Goal: Task Accomplishment & Management: Use online tool/utility

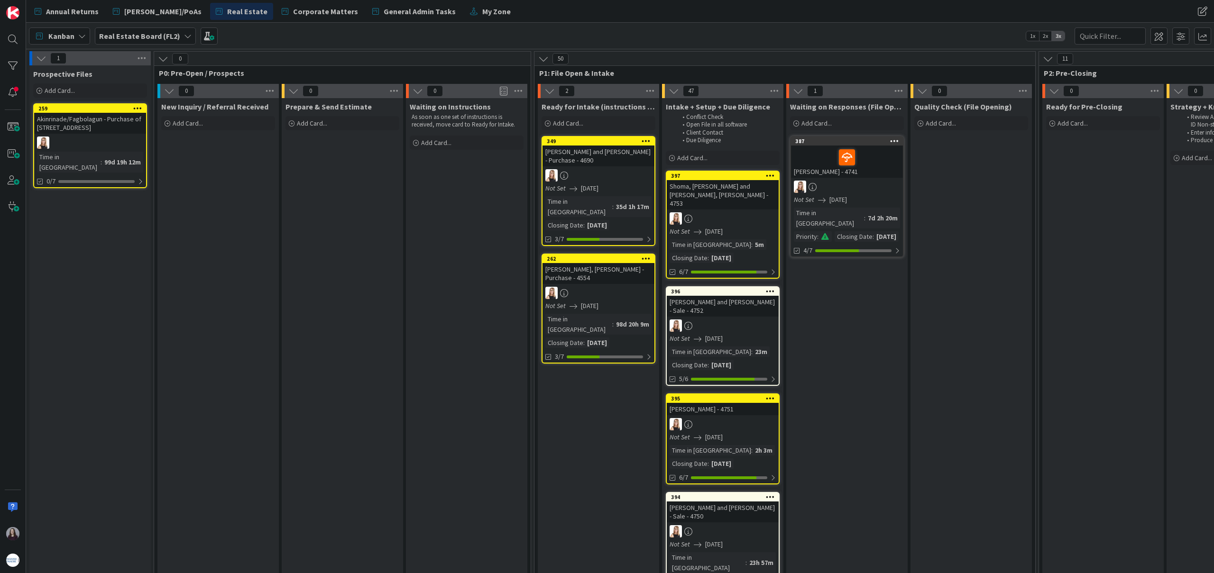
click at [742, 190] on div "Shoma, [PERSON_NAME] and [PERSON_NAME], [PERSON_NAME] - 4753" at bounding box center [723, 194] width 112 height 29
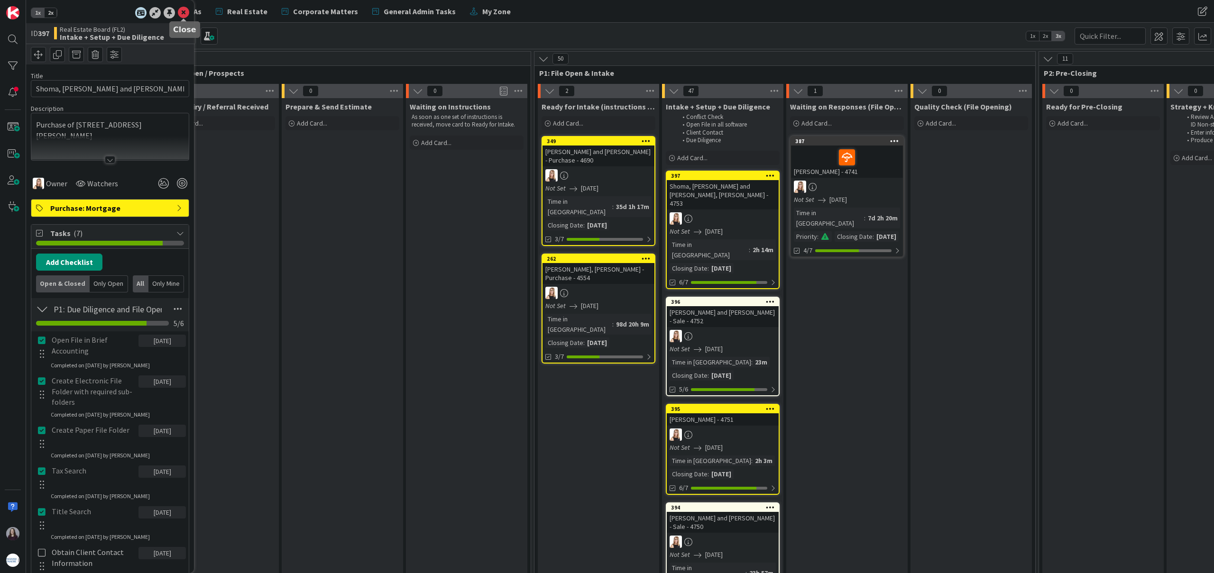
click at [186, 13] on icon at bounding box center [183, 12] width 11 height 11
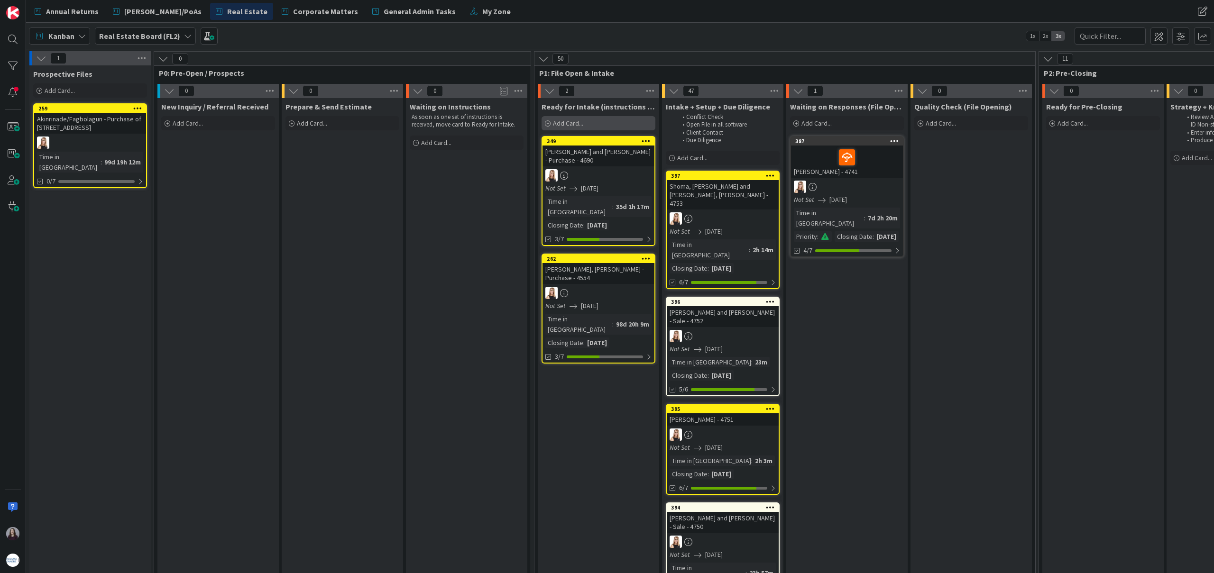
click at [583, 123] on span "Add Card..." at bounding box center [568, 123] width 30 height 9
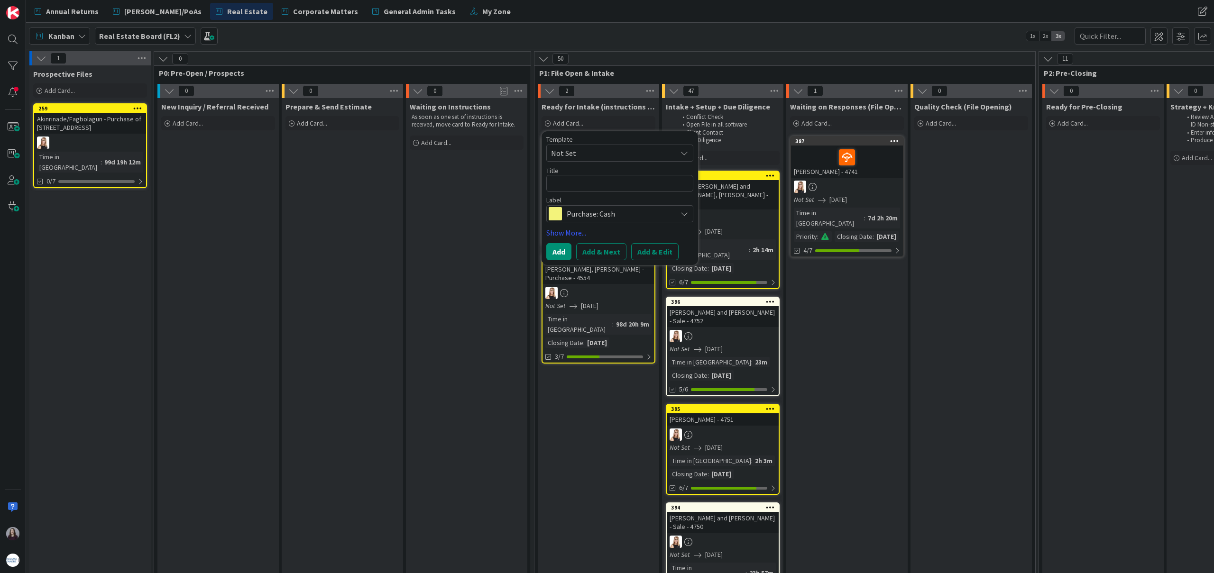
click at [597, 153] on span "Not Set" at bounding box center [610, 153] width 119 height 12
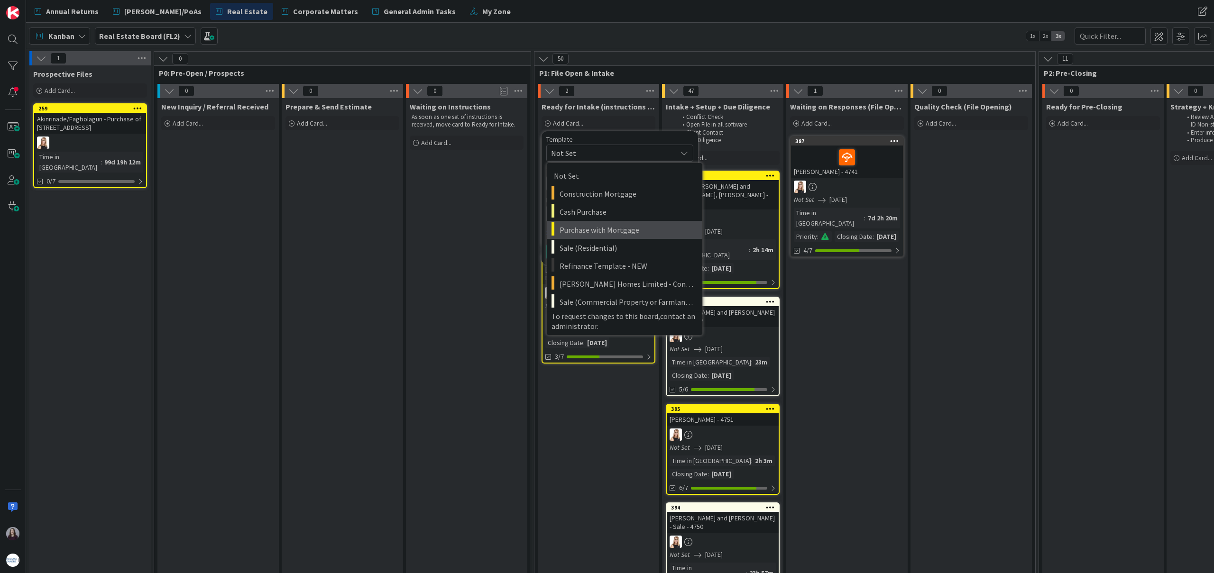
click at [610, 229] on span "Purchase with Mortgage" at bounding box center [628, 230] width 136 height 12
type textarea "x"
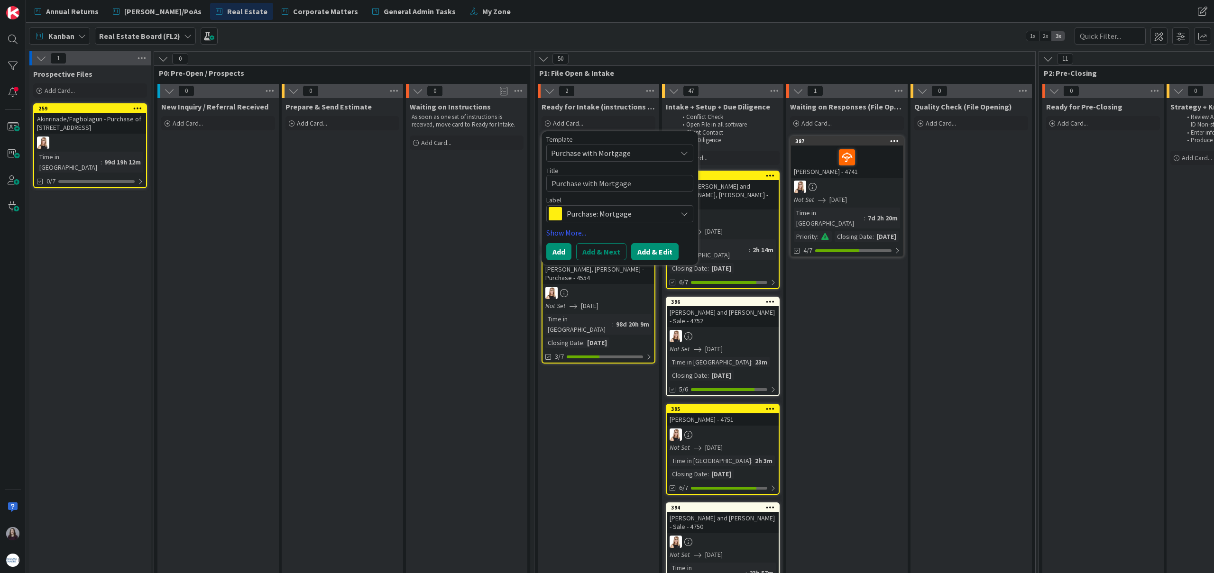
click at [656, 244] on button "Add & Edit" at bounding box center [654, 251] width 47 height 17
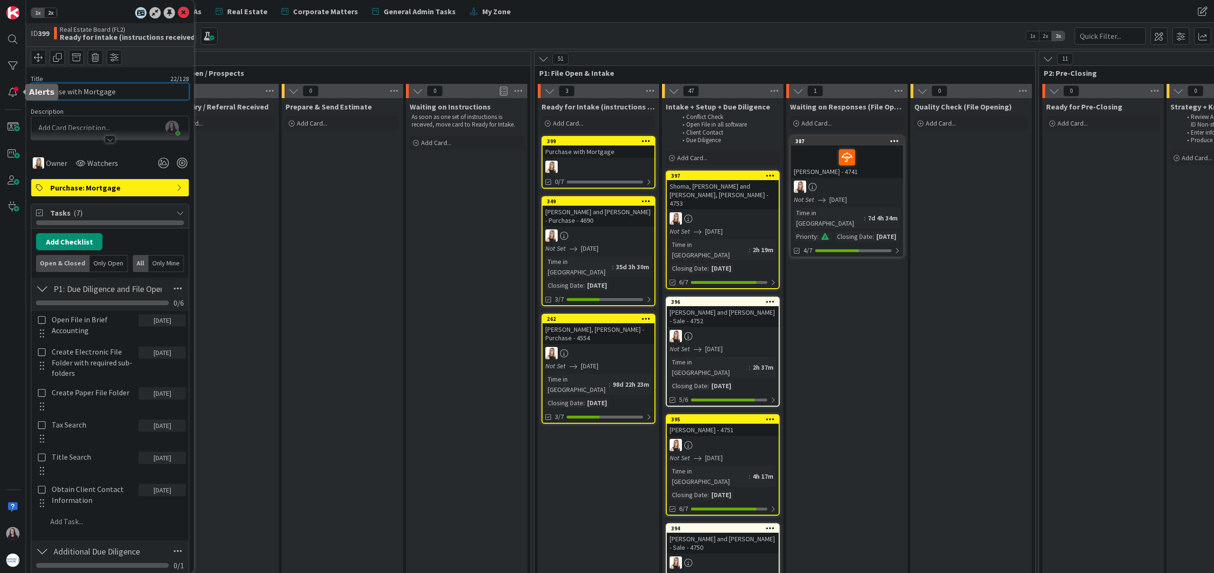
drag, startPoint x: 118, startPoint y: 90, endPoint x: 0, endPoint y: 90, distance: 117.6
click at [0, 90] on div "1x 2x ID 399 Real Estate Board (FL2) Ready for Intake (instructions received) T…" at bounding box center [13, 286] width 26 height 573
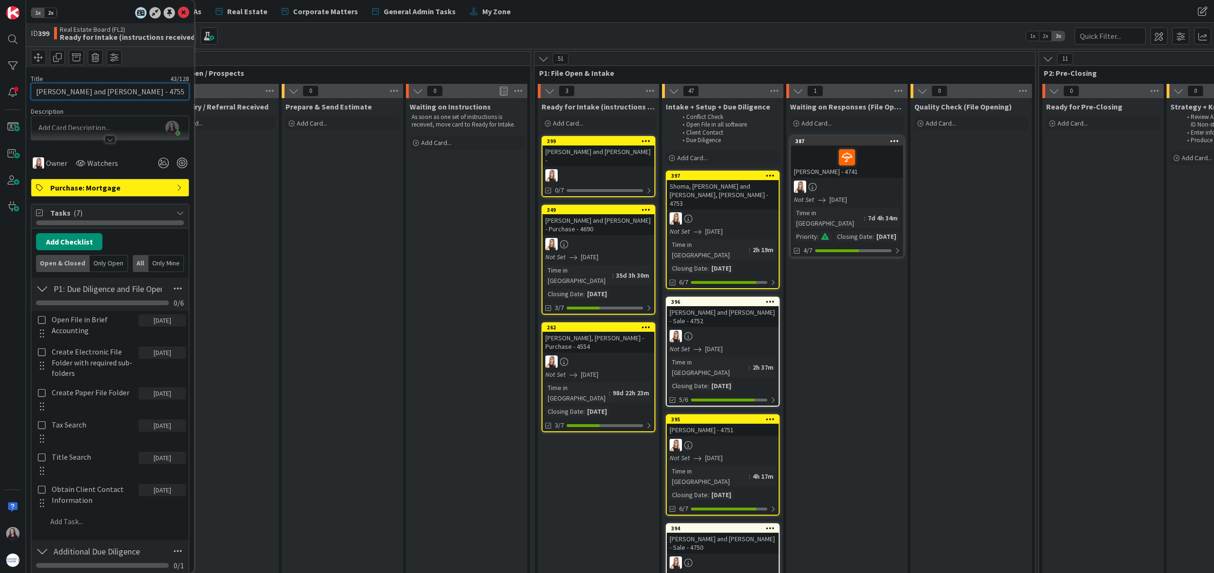
type input "[PERSON_NAME] and [PERSON_NAME] - 4755"
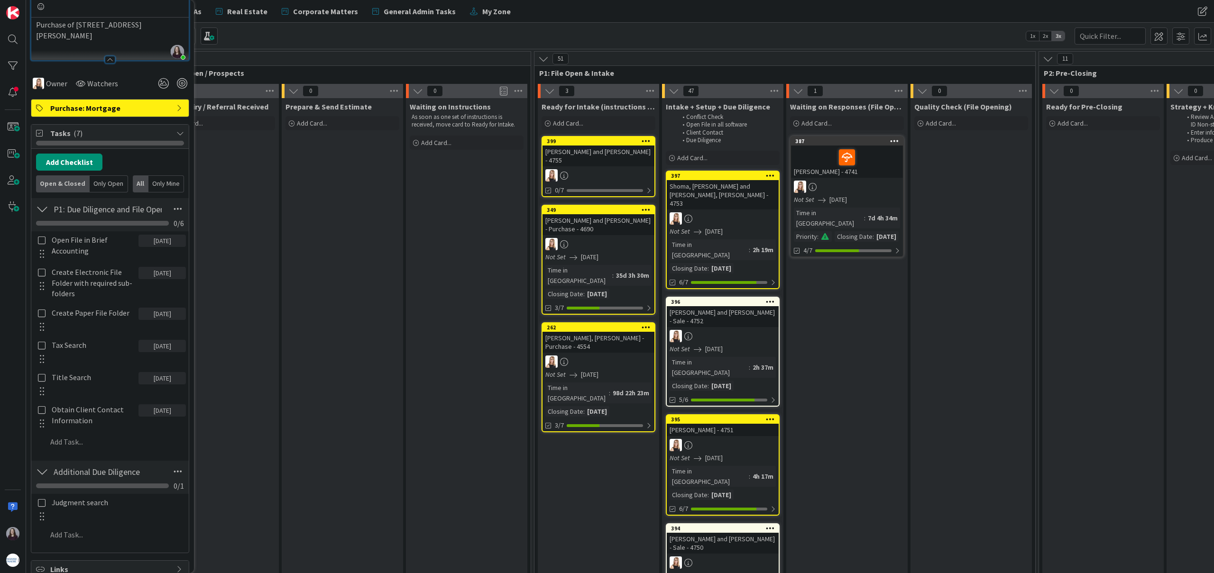
scroll to position [151, 0]
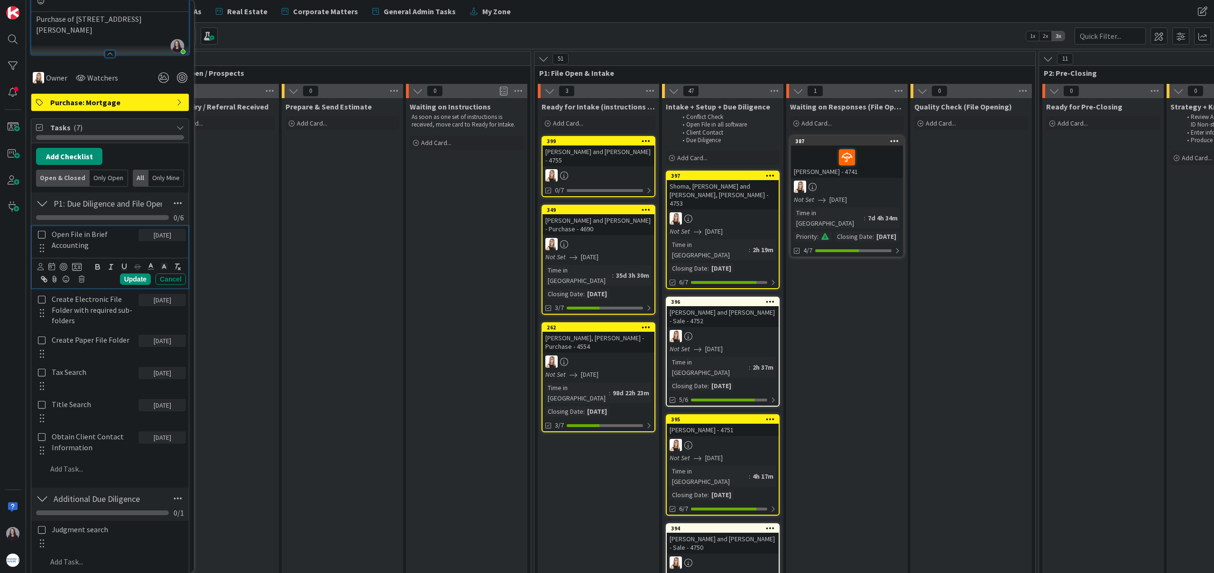
click at [39, 238] on icon at bounding box center [42, 234] width 8 height 9
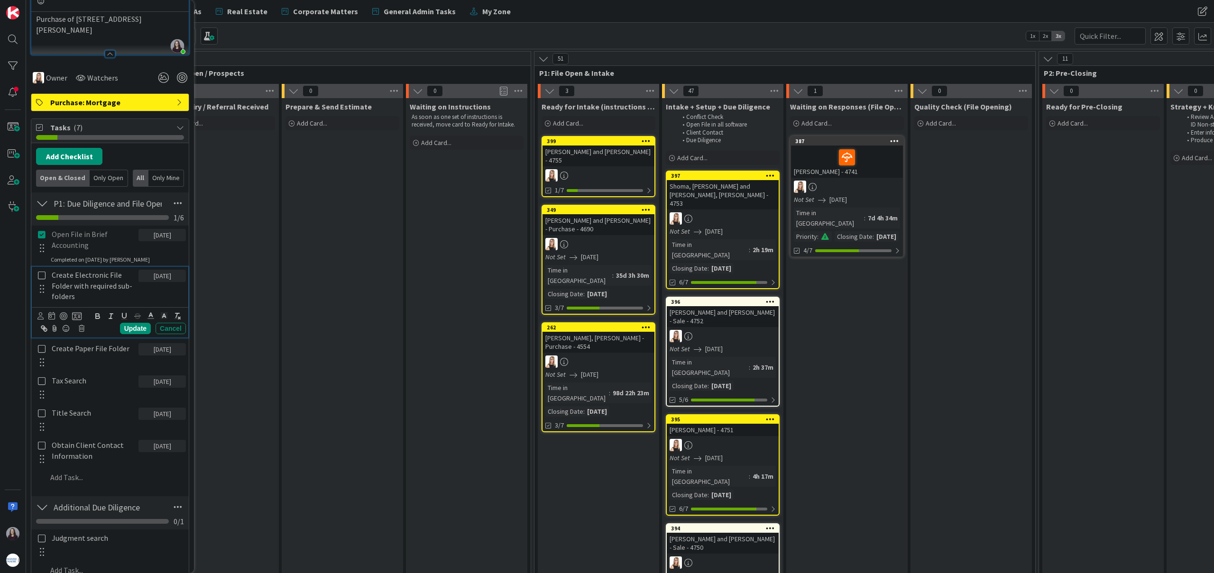
click at [40, 278] on icon at bounding box center [42, 275] width 8 height 9
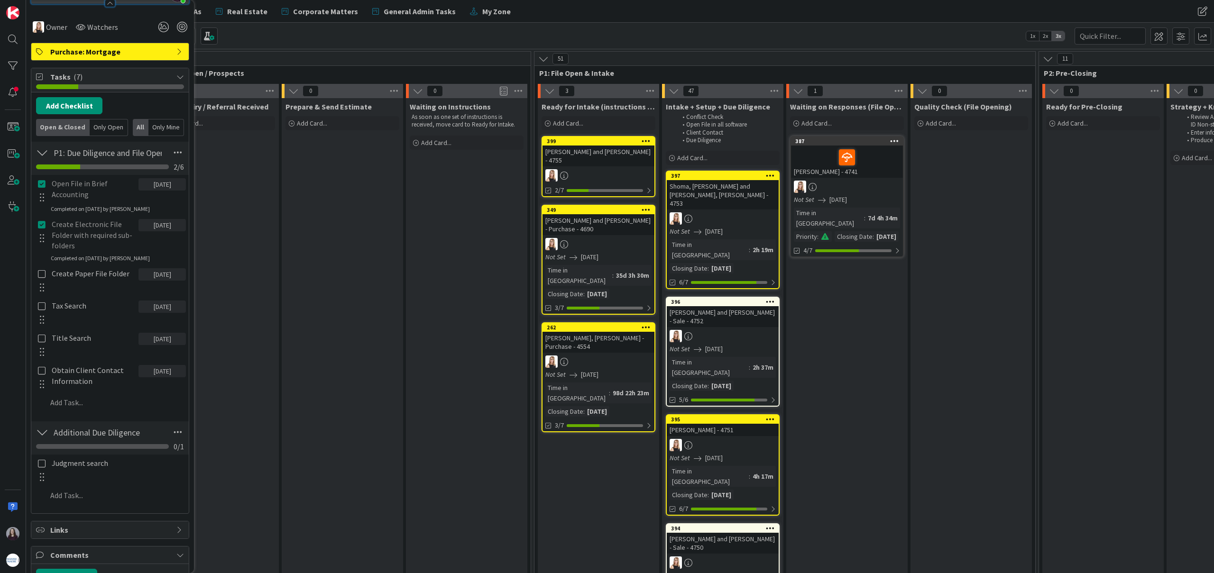
scroll to position [208, 0]
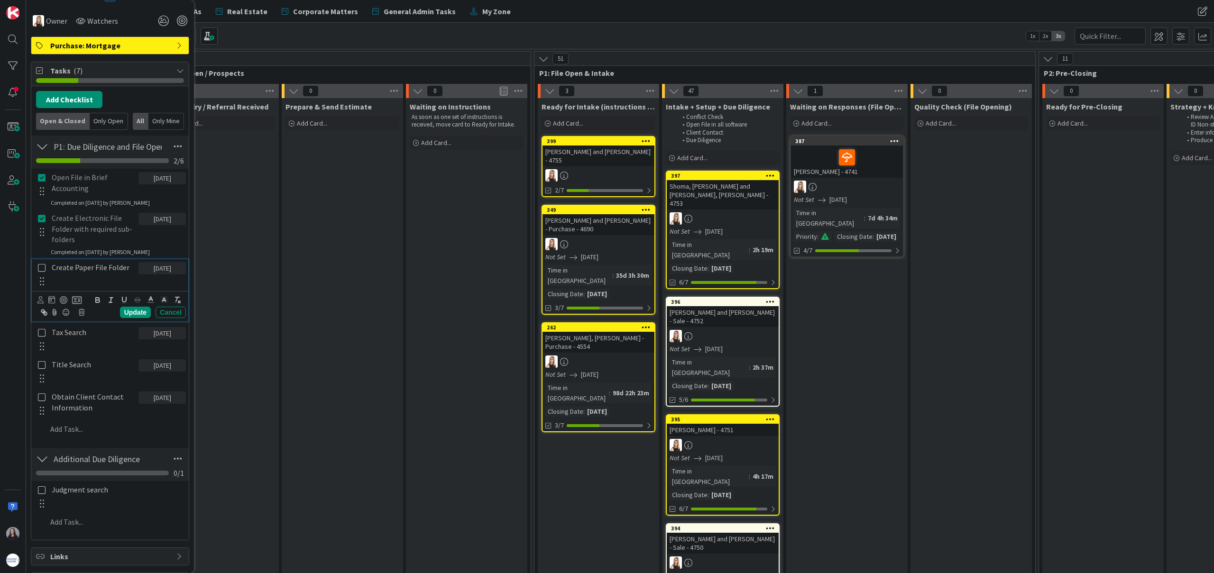
click at [43, 268] on icon at bounding box center [42, 268] width 8 height 9
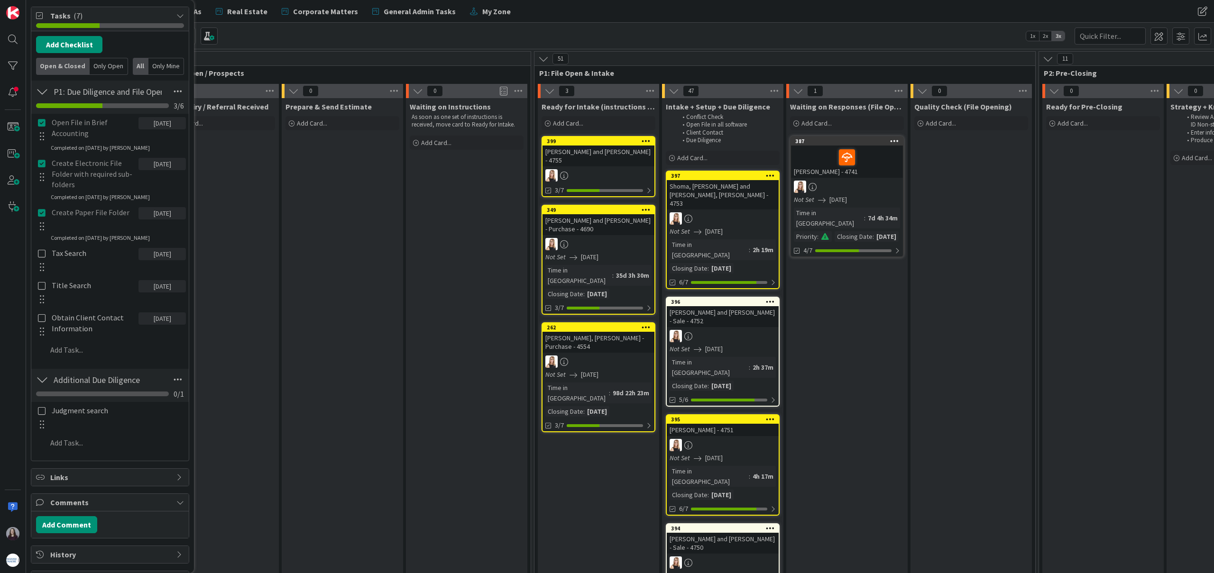
scroll to position [270, 0]
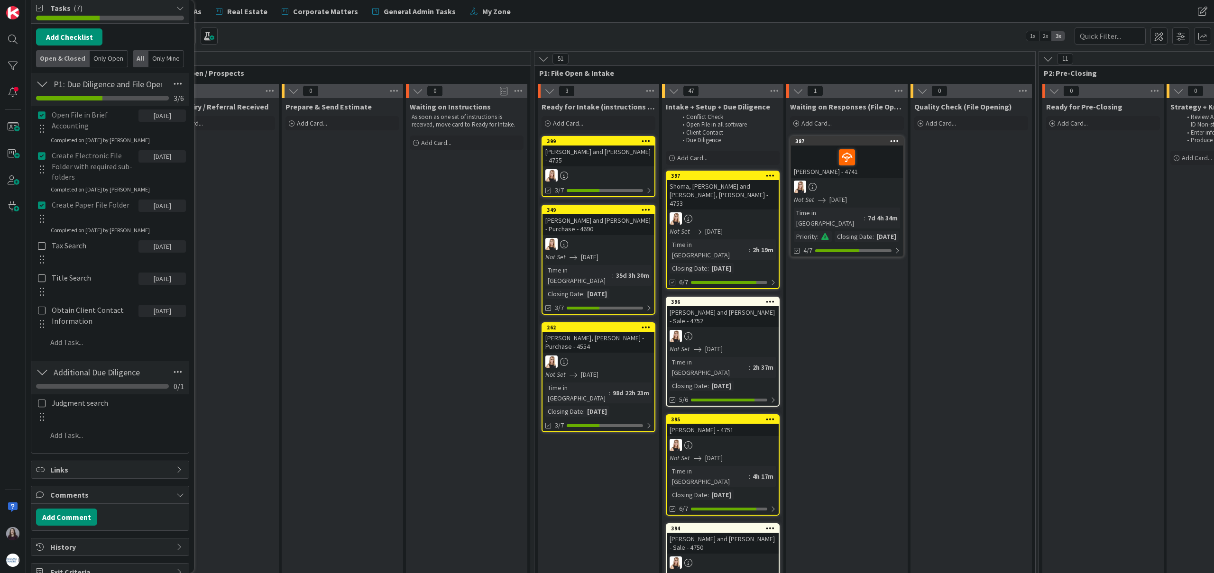
click at [43, 250] on div at bounding box center [42, 252] width 12 height 29
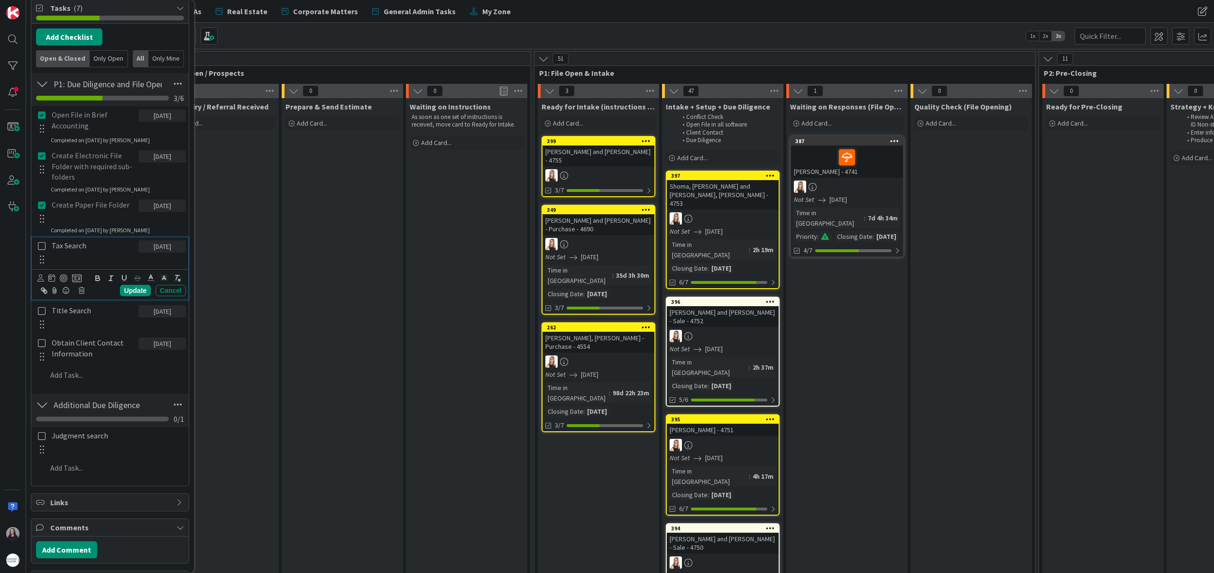
click at [42, 248] on icon at bounding box center [42, 246] width 8 height 9
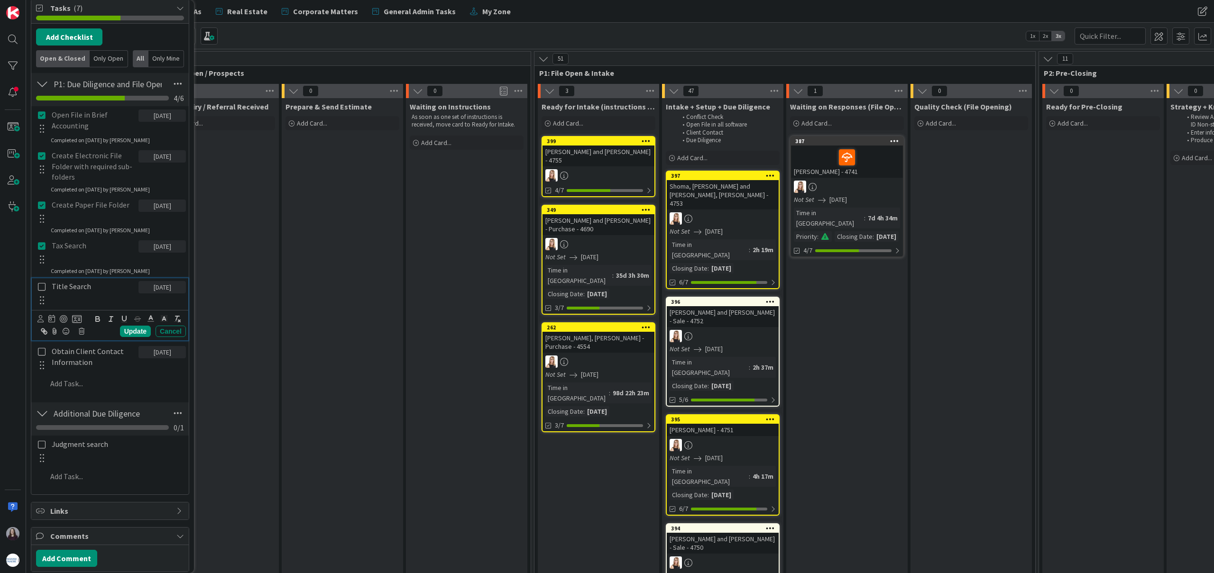
click at [44, 288] on icon at bounding box center [42, 287] width 8 height 9
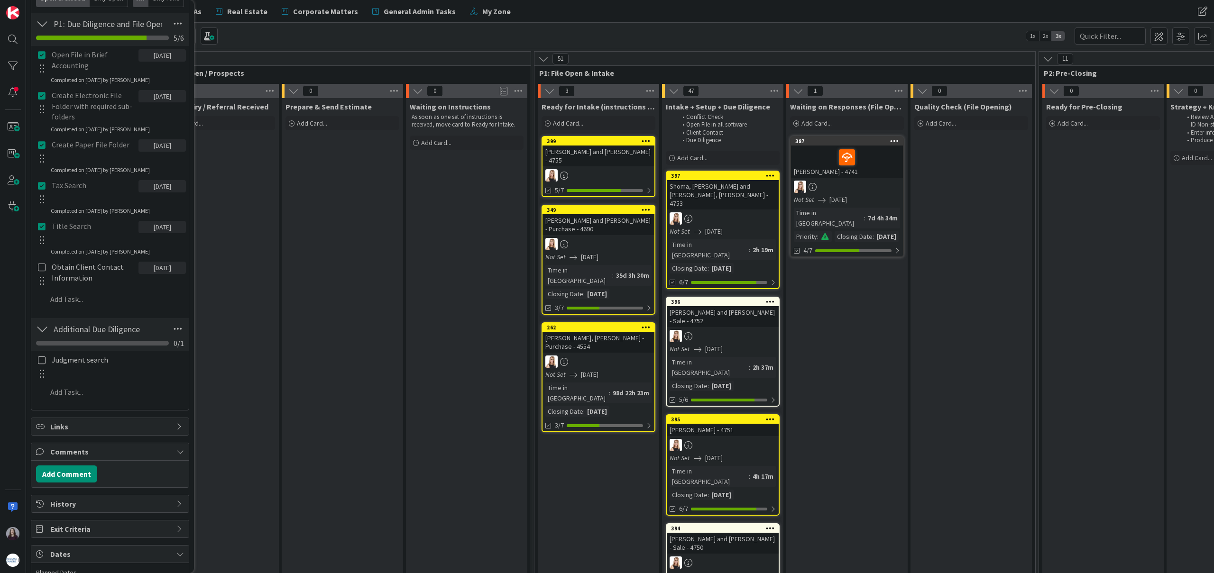
scroll to position [339, 0]
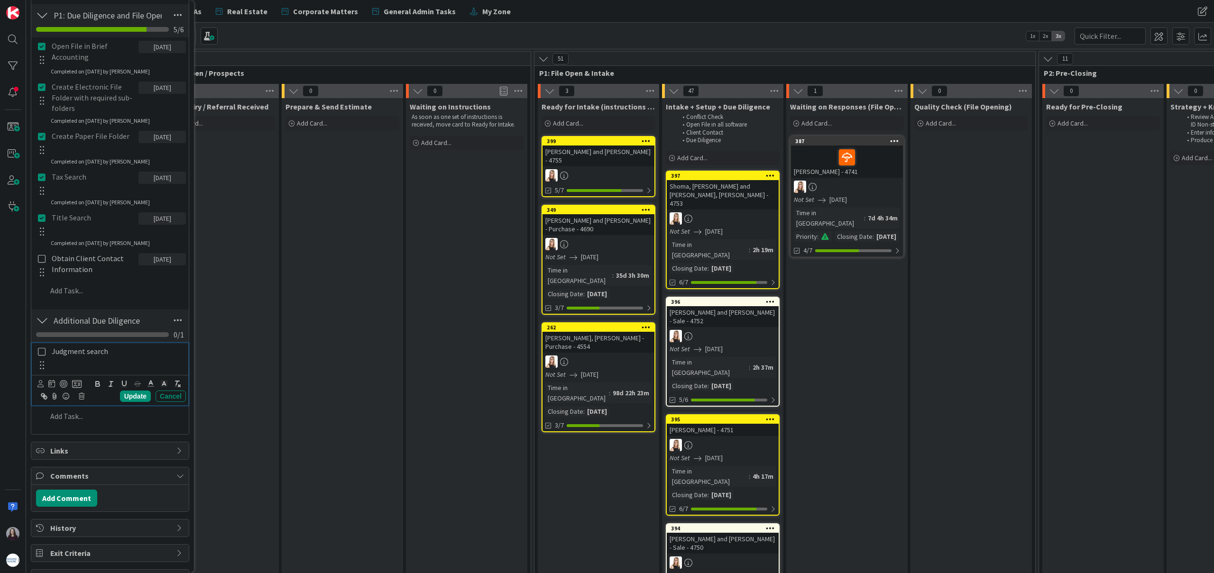
click at [40, 355] on icon at bounding box center [42, 352] width 8 height 9
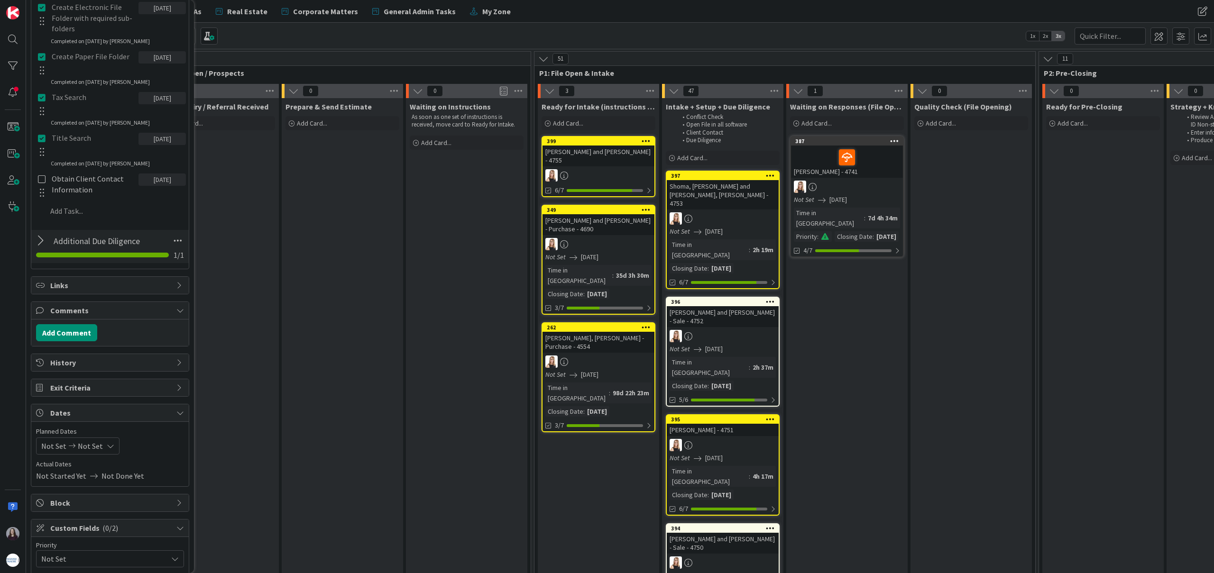
scroll to position [350, 0]
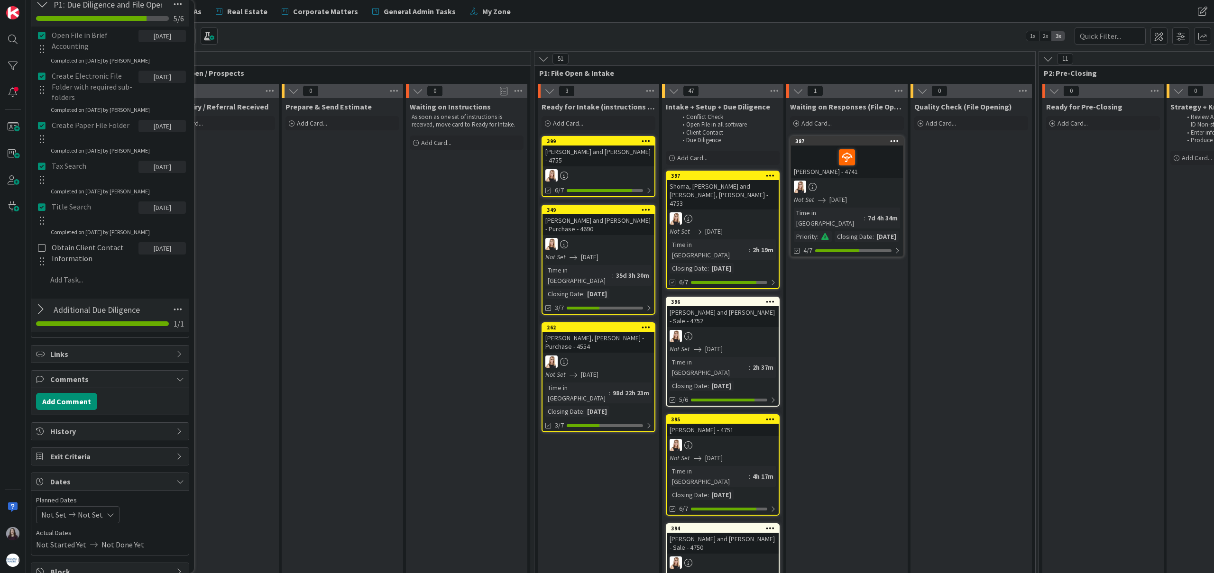
click at [42, 166] on icon at bounding box center [42, 166] width 8 height 9
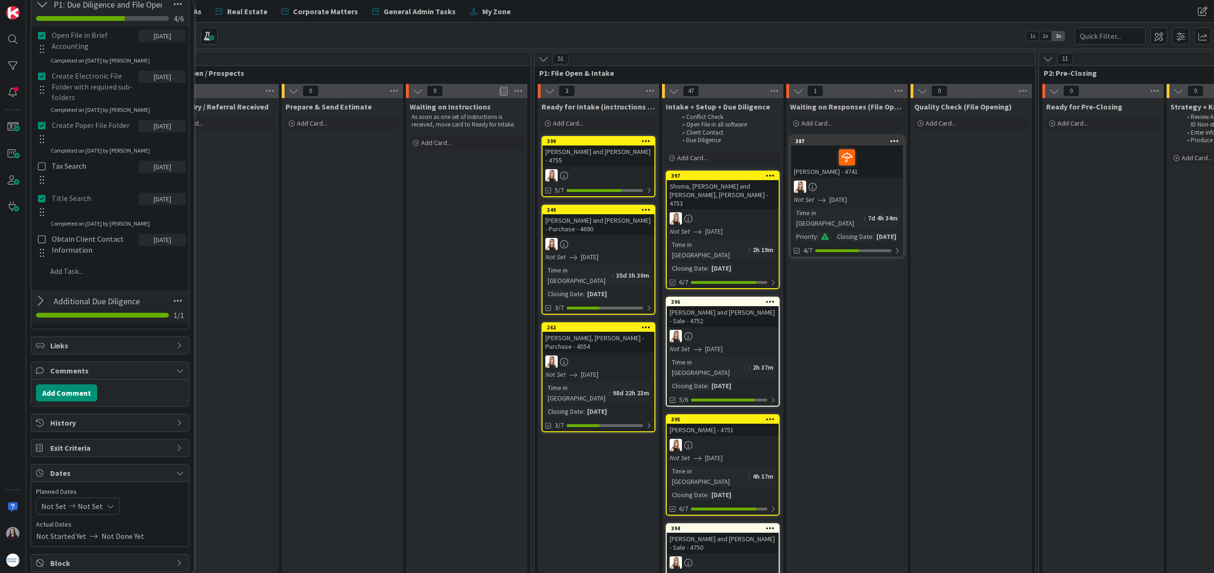
click at [166, 211] on div "Open File in Brief Accounting [DATE] Update Cancel Completed on [DATE] by Brea …" at bounding box center [110, 155] width 148 height 257
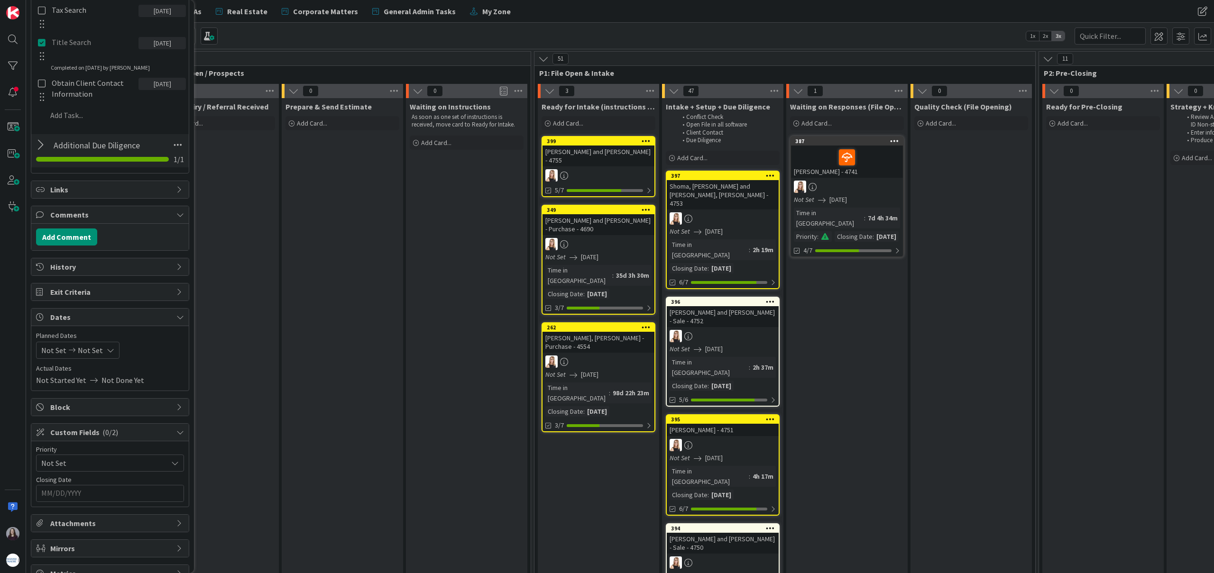
scroll to position [523, 0]
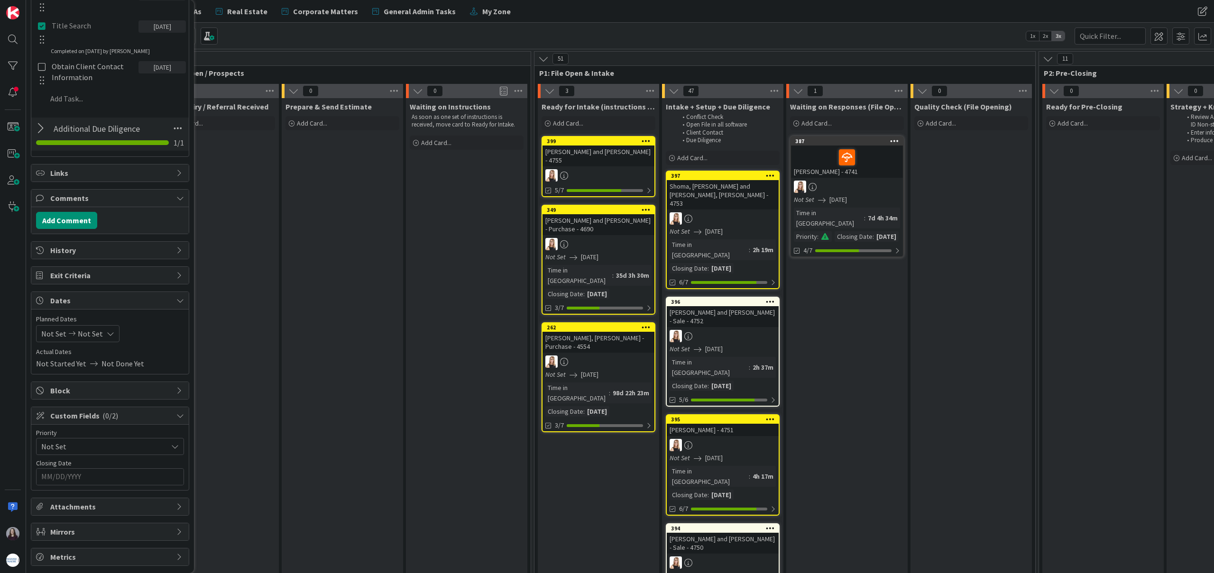
click at [103, 339] on div "Not Set Not Set" at bounding box center [77, 333] width 83 height 17
click at [167, 363] on icon "Move forward to switch to the next month." at bounding box center [167, 363] width 9 height 9
click at [78, 453] on td "20" at bounding box center [74, 452] width 18 height 18
type input "[DATE]"
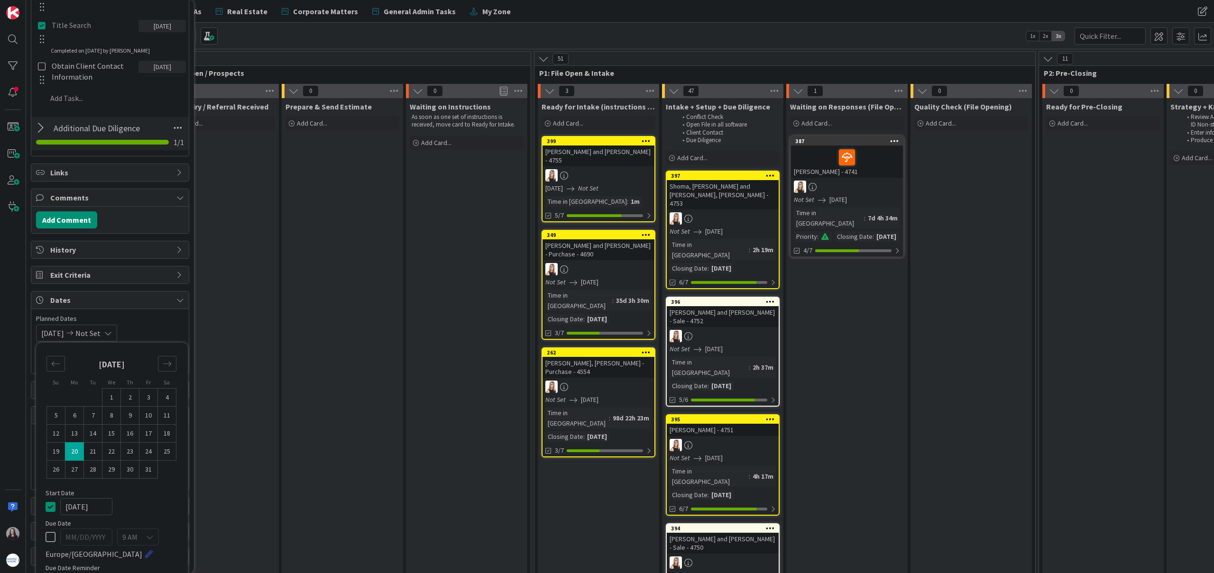
click at [81, 452] on td "20" at bounding box center [74, 452] width 18 height 18
type input "[DATE]"
click at [173, 331] on div "[DATE] [DATE] Su Mo Tu We Th Fr Sa [DATE] 1 2 3 4 5 6 7 8 9 10 11 12 13 14 15 1…" at bounding box center [110, 333] width 148 height 17
click at [64, 334] on span "[DATE]" at bounding box center [52, 333] width 23 height 11
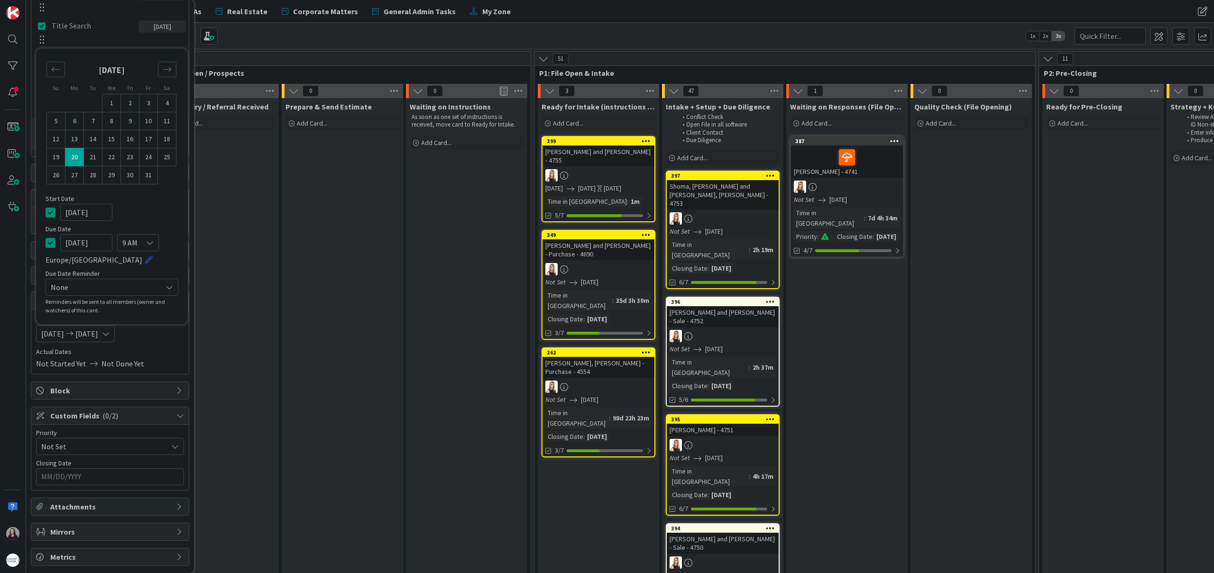
click at [50, 212] on icon at bounding box center [51, 212] width 10 height 11
click at [156, 358] on div "Not Started Yet Not Done Yet" at bounding box center [110, 363] width 148 height 11
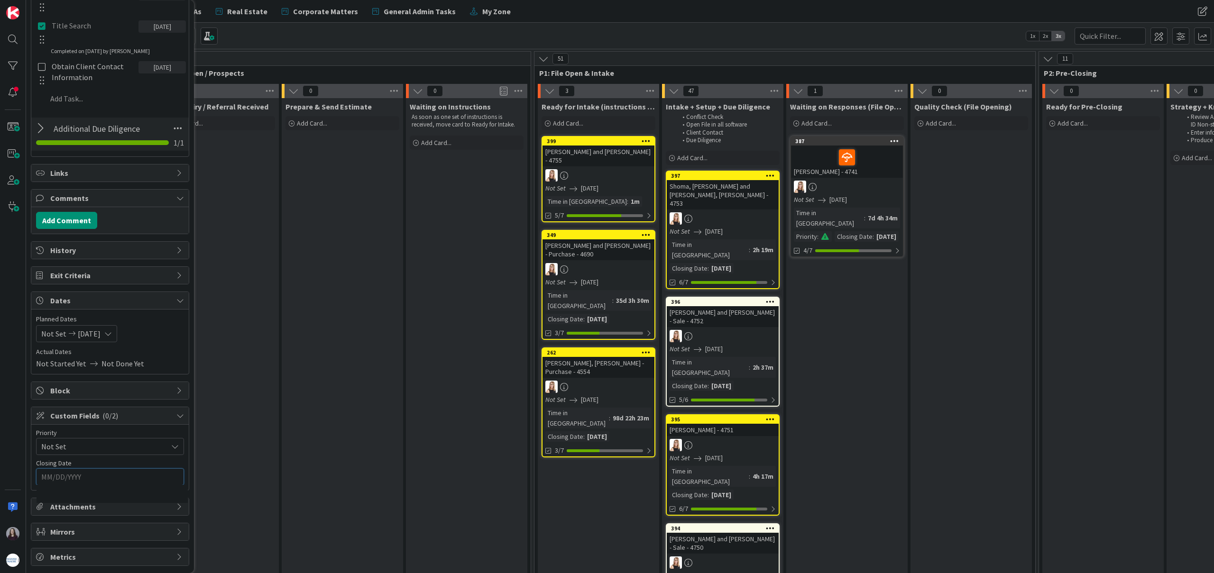
click at [130, 483] on input "MM/DD/YYYY" at bounding box center [110, 477] width 138 height 16
click at [164, 497] on icon "Move forward to switch to the next month." at bounding box center [167, 501] width 9 height 9
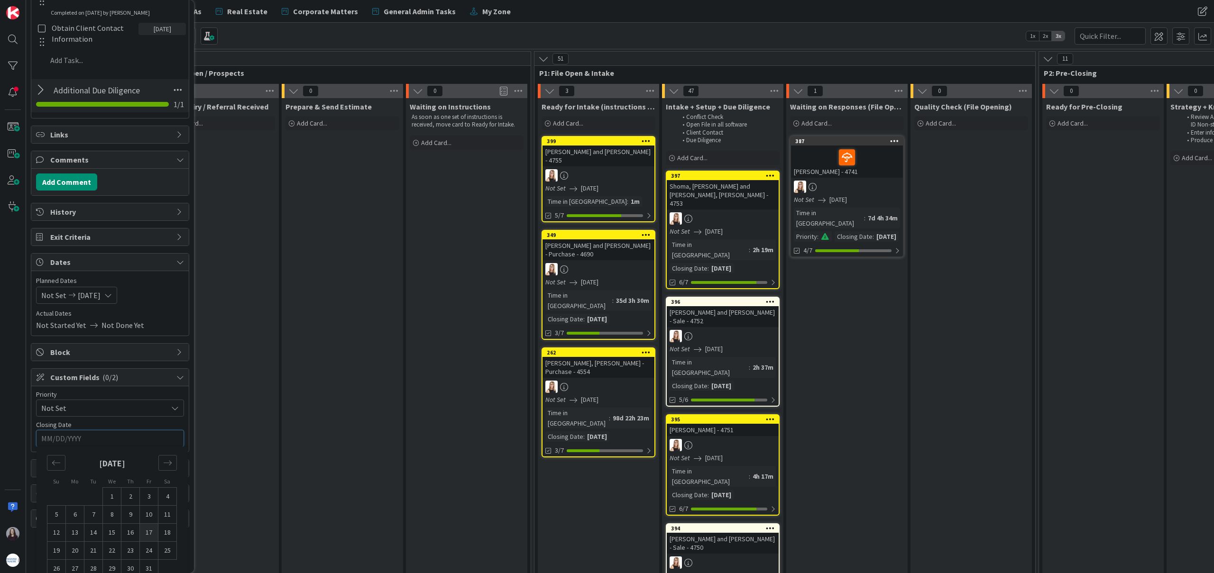
scroll to position [563, 0]
click at [73, 547] on td "20" at bounding box center [75, 549] width 18 height 18
type input "[DATE]"
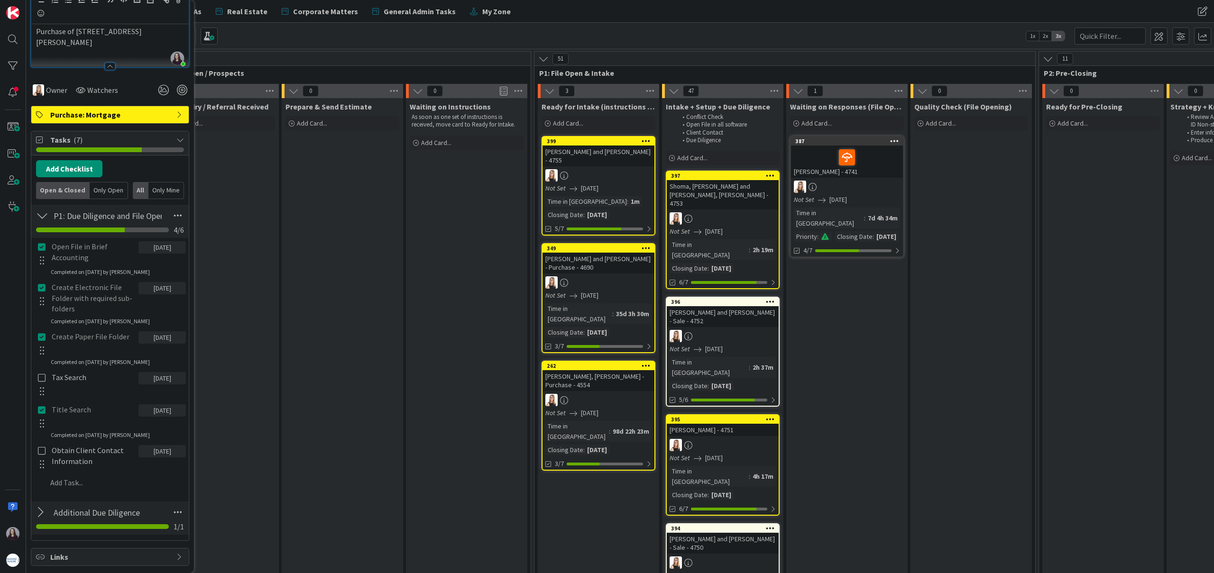
scroll to position [0, 0]
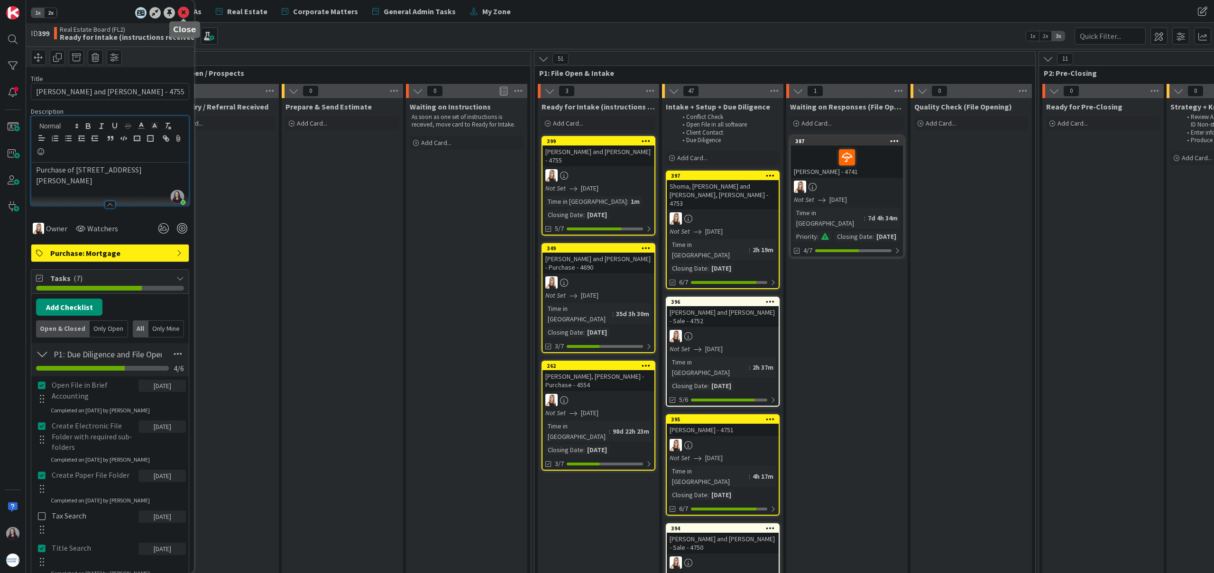
click at [178, 11] on icon at bounding box center [183, 12] width 11 height 11
